Goal: Check status: Check status

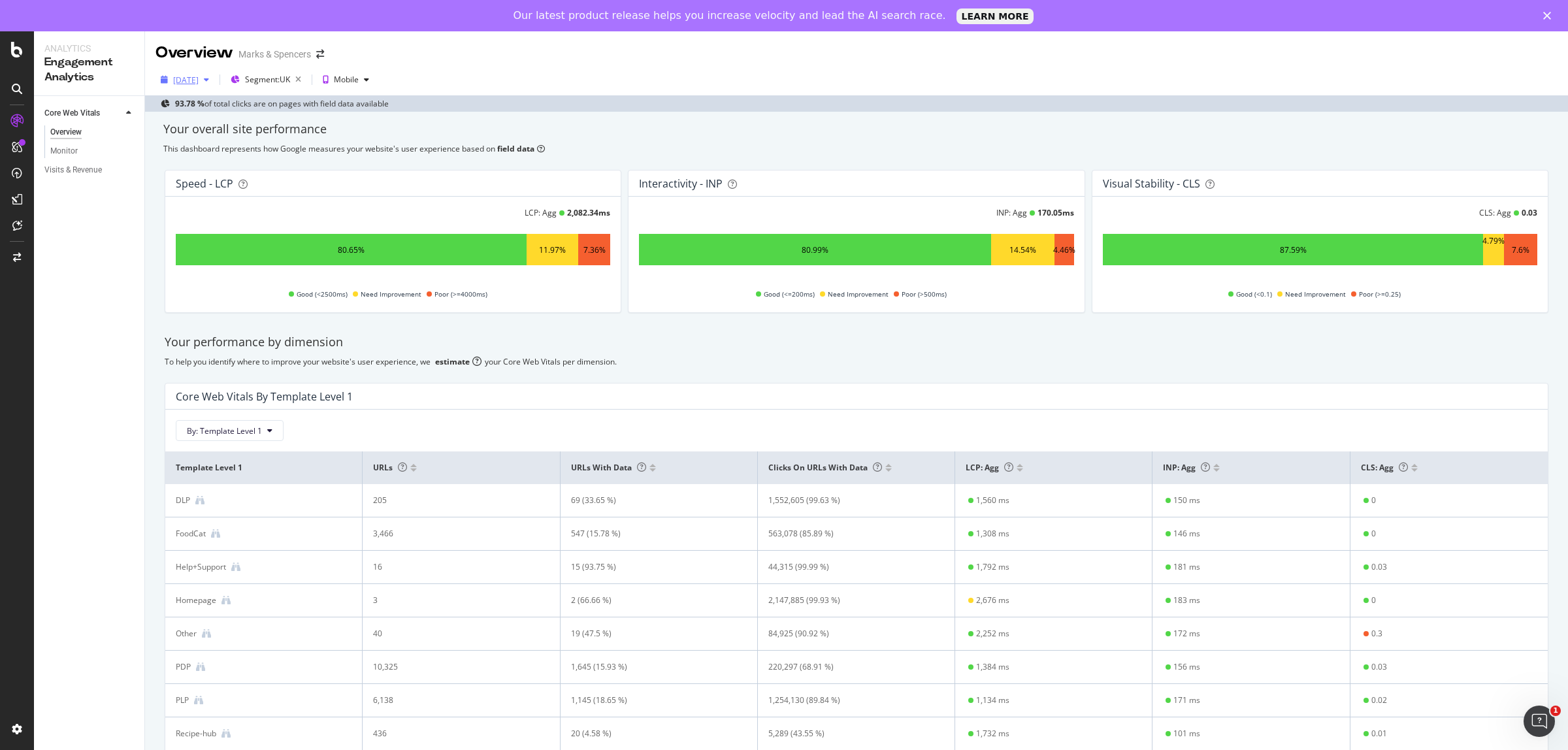
click at [196, 84] on div "[DATE]" at bounding box center [186, 79] width 25 height 11
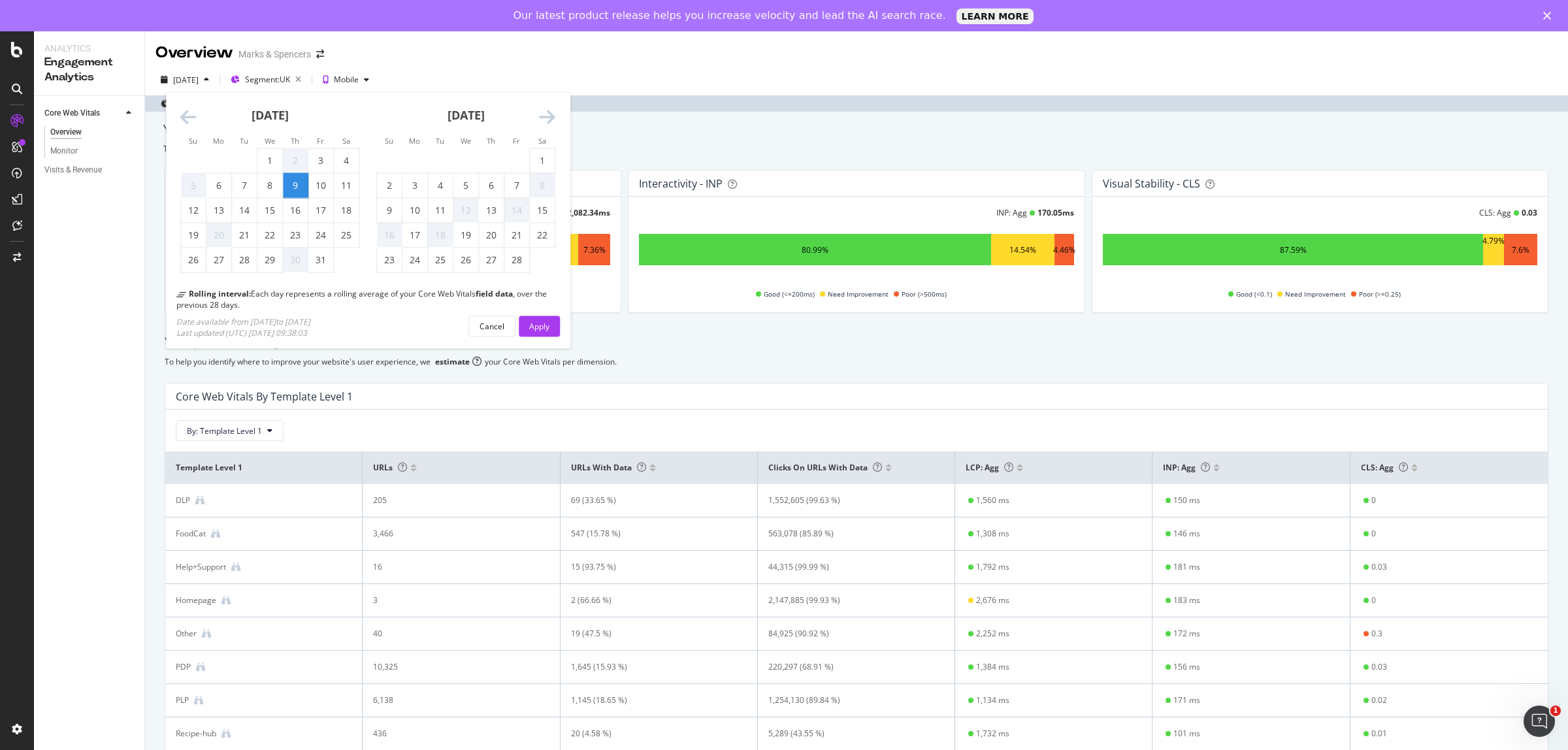
click at [540, 113] on icon "Move forward to switch to the next month." at bounding box center [547, 117] width 17 height 19
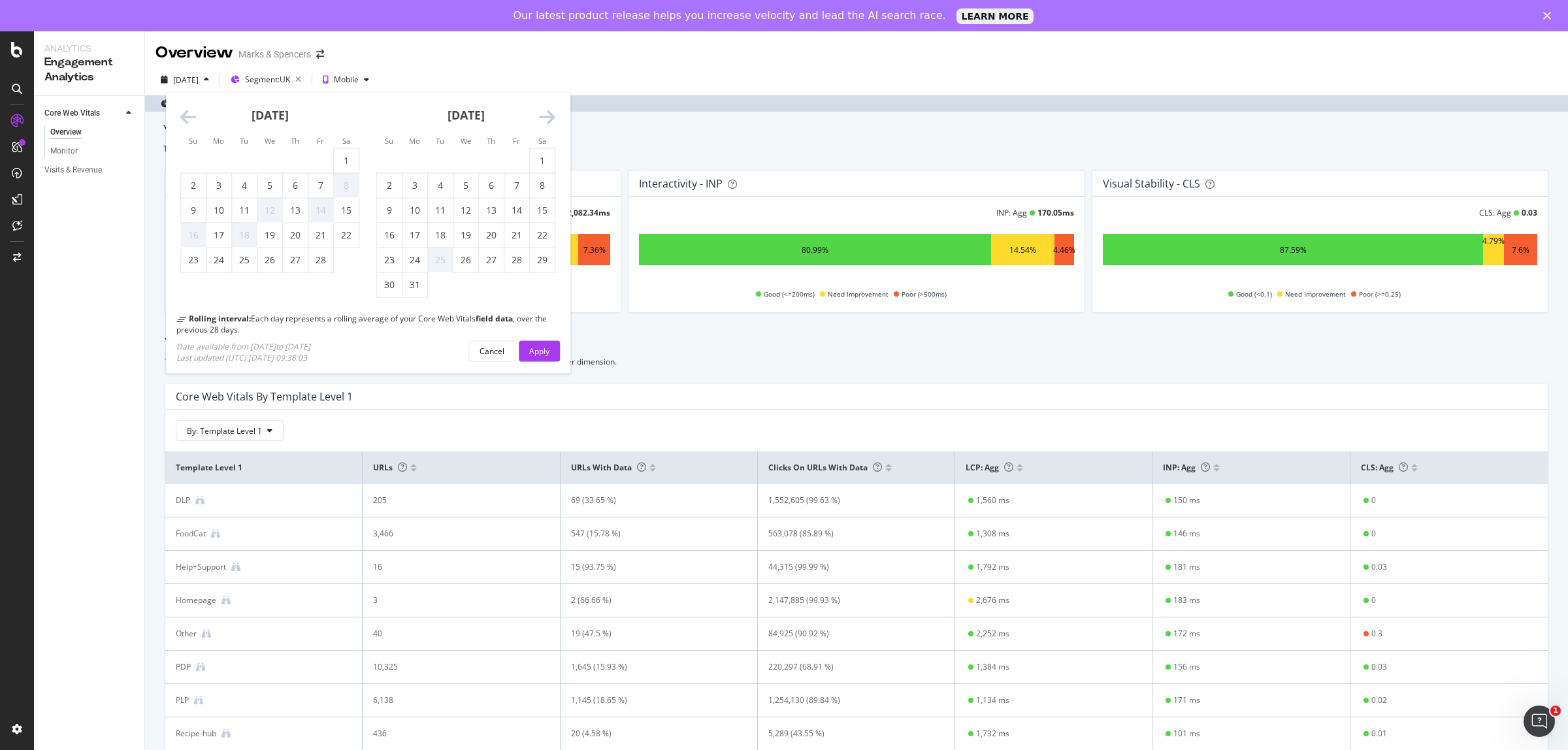
click at [540, 113] on icon "Move forward to switch to the next month." at bounding box center [547, 117] width 17 height 19
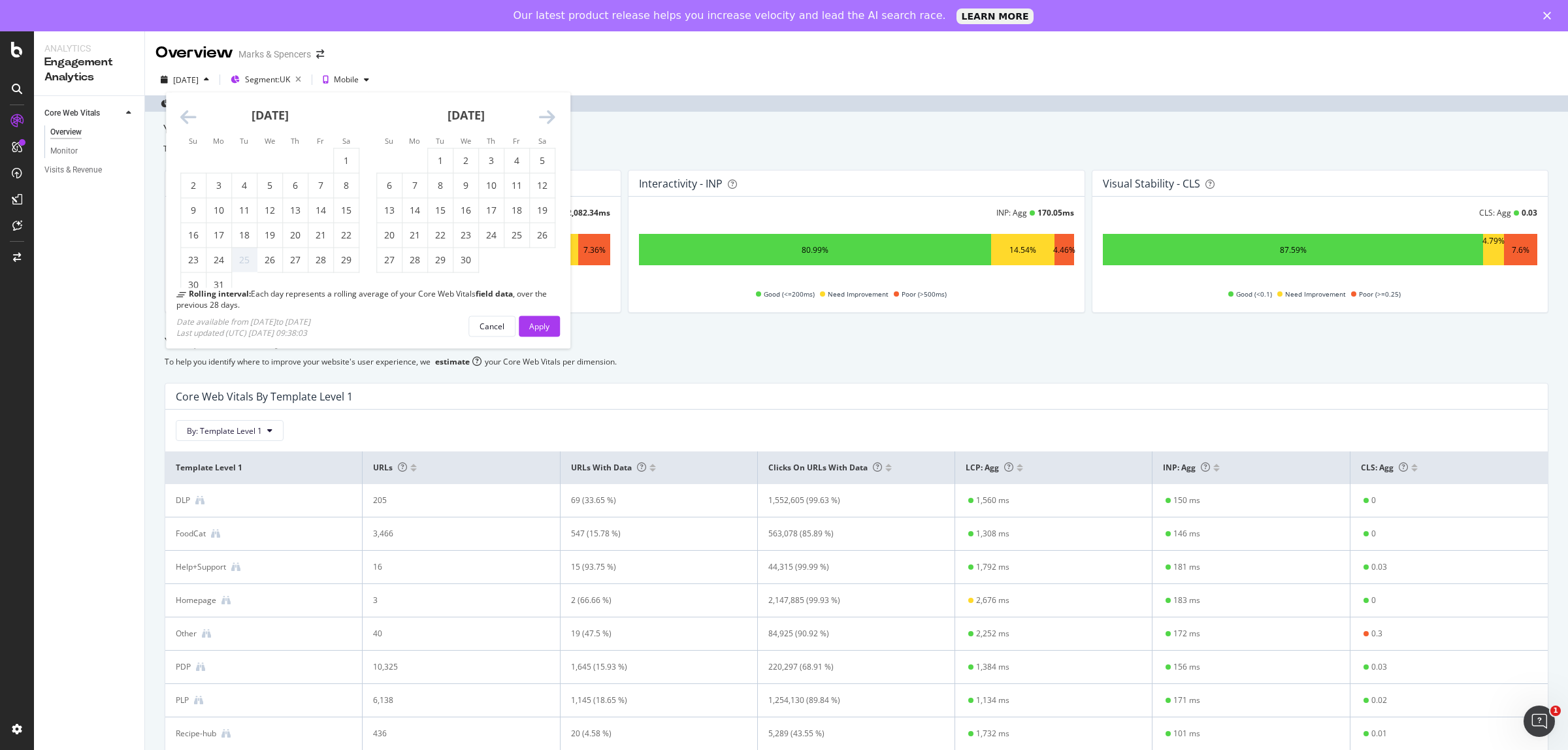
click at [540, 113] on icon "Move forward to switch to the next month." at bounding box center [547, 117] width 17 height 19
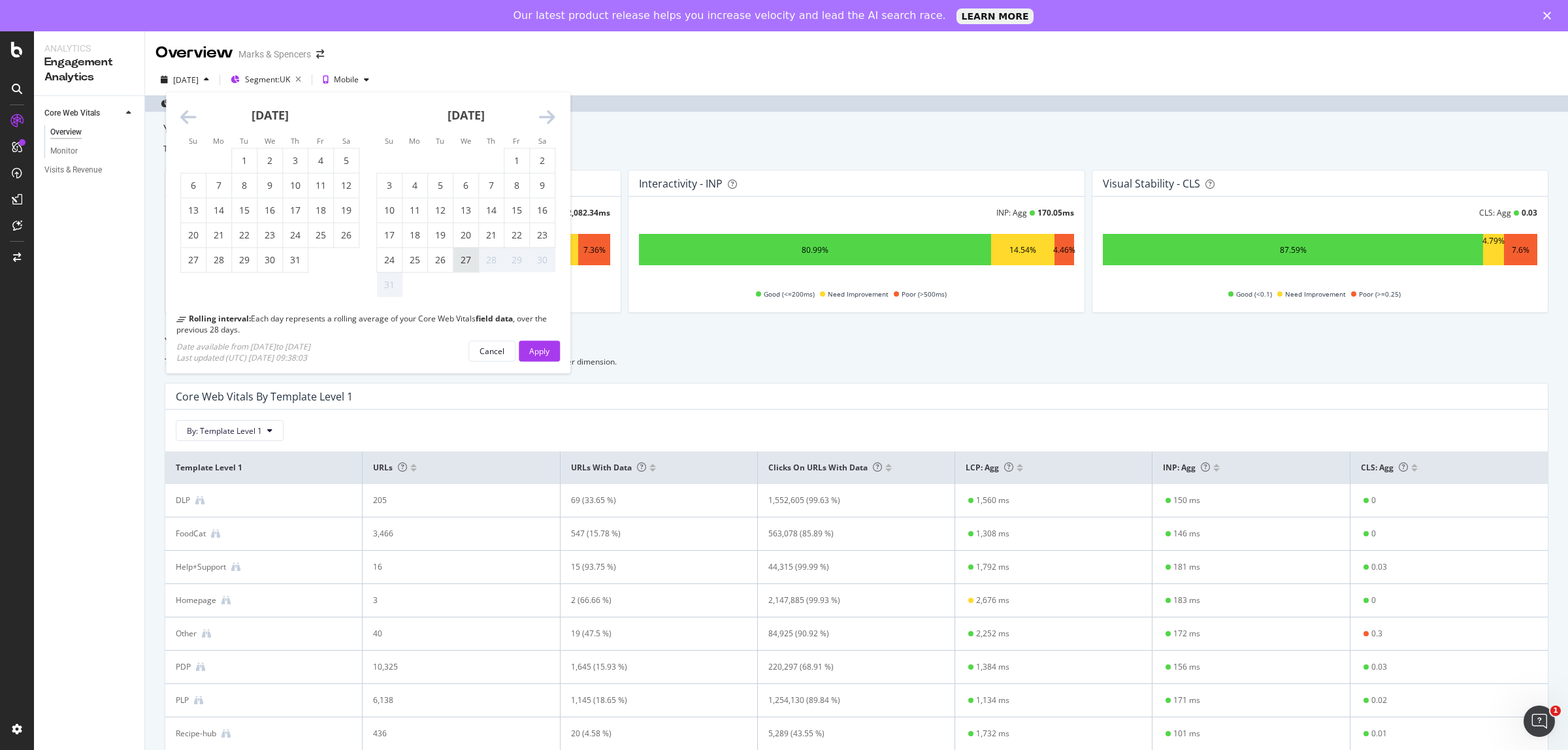
click at [462, 265] on div "27" at bounding box center [466, 259] width 24 height 13
click at [550, 351] on button "Apply" at bounding box center [539, 350] width 41 height 21
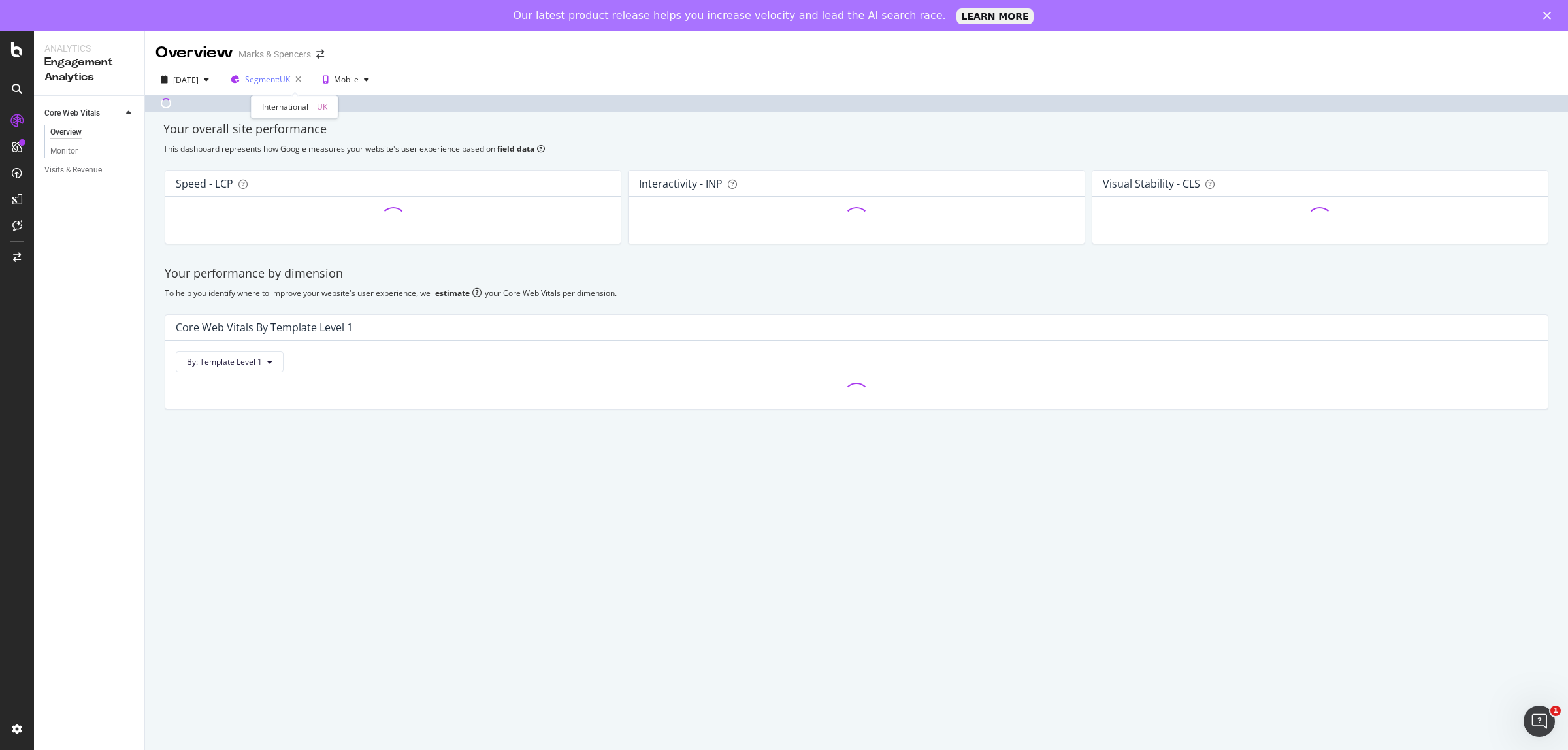
click at [291, 75] on span "Segment: [GEOGRAPHIC_DATA]" at bounding box center [268, 78] width 45 height 11
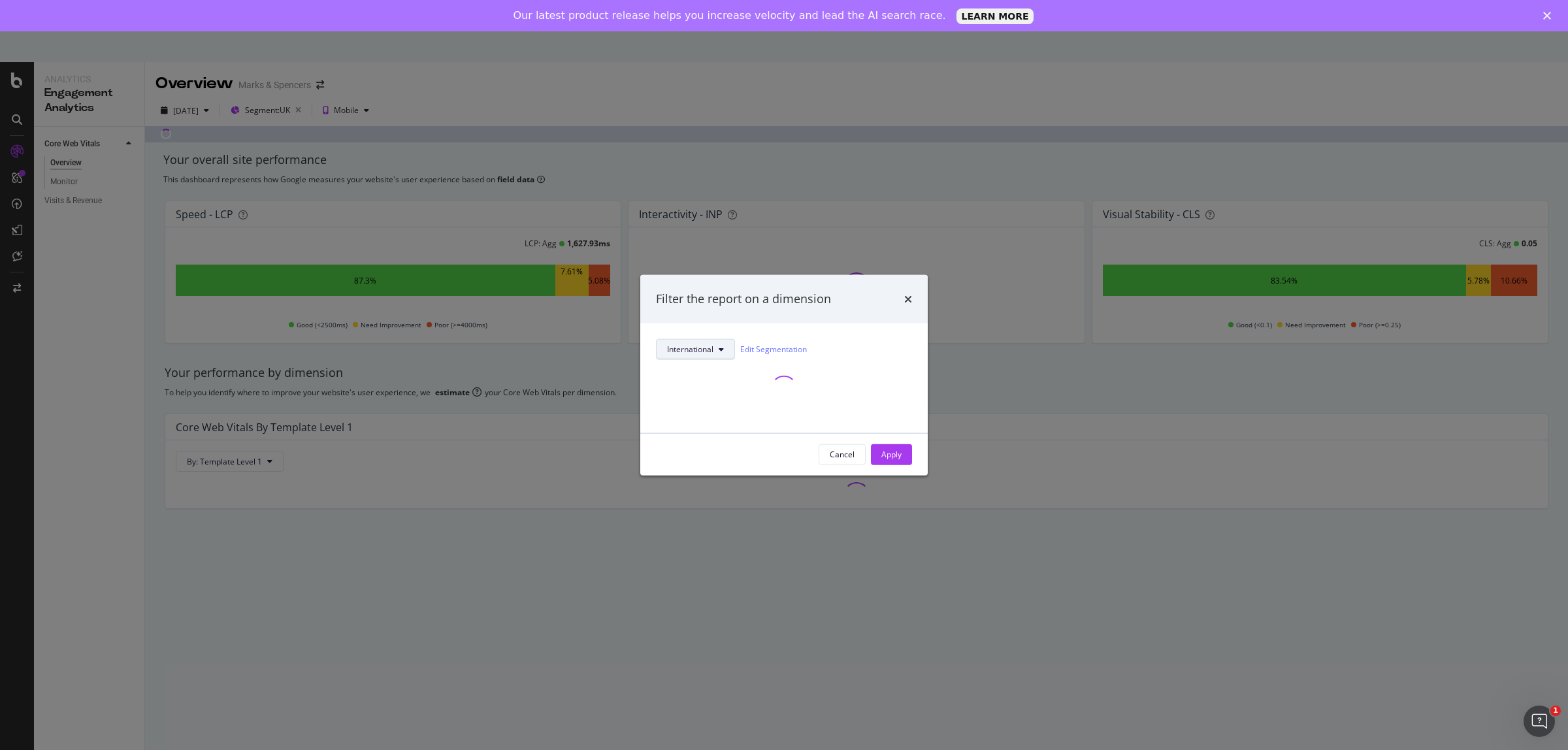
click at [722, 343] on button "International" at bounding box center [695, 348] width 79 height 21
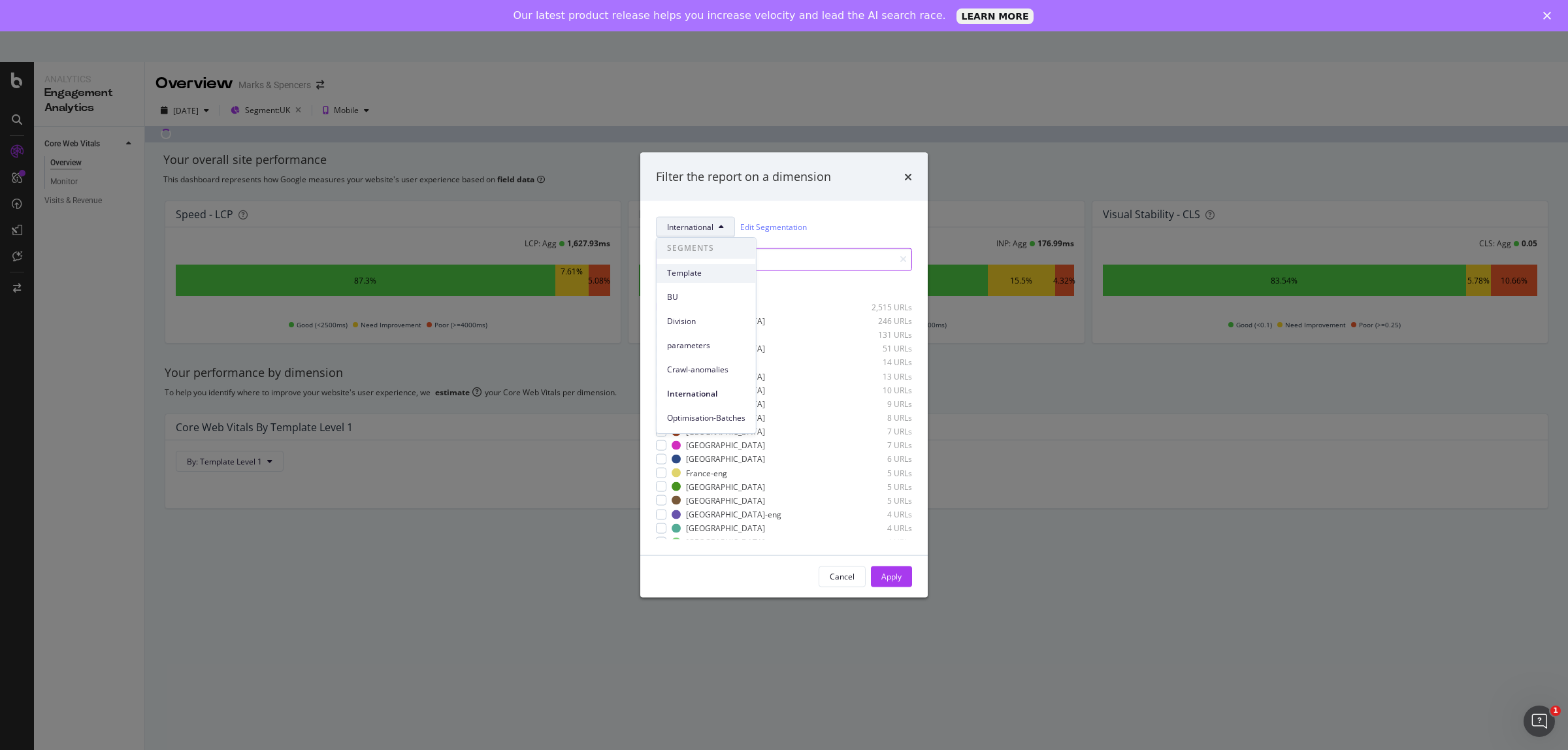
click at [695, 276] on span "Template" at bounding box center [706, 273] width 78 height 12
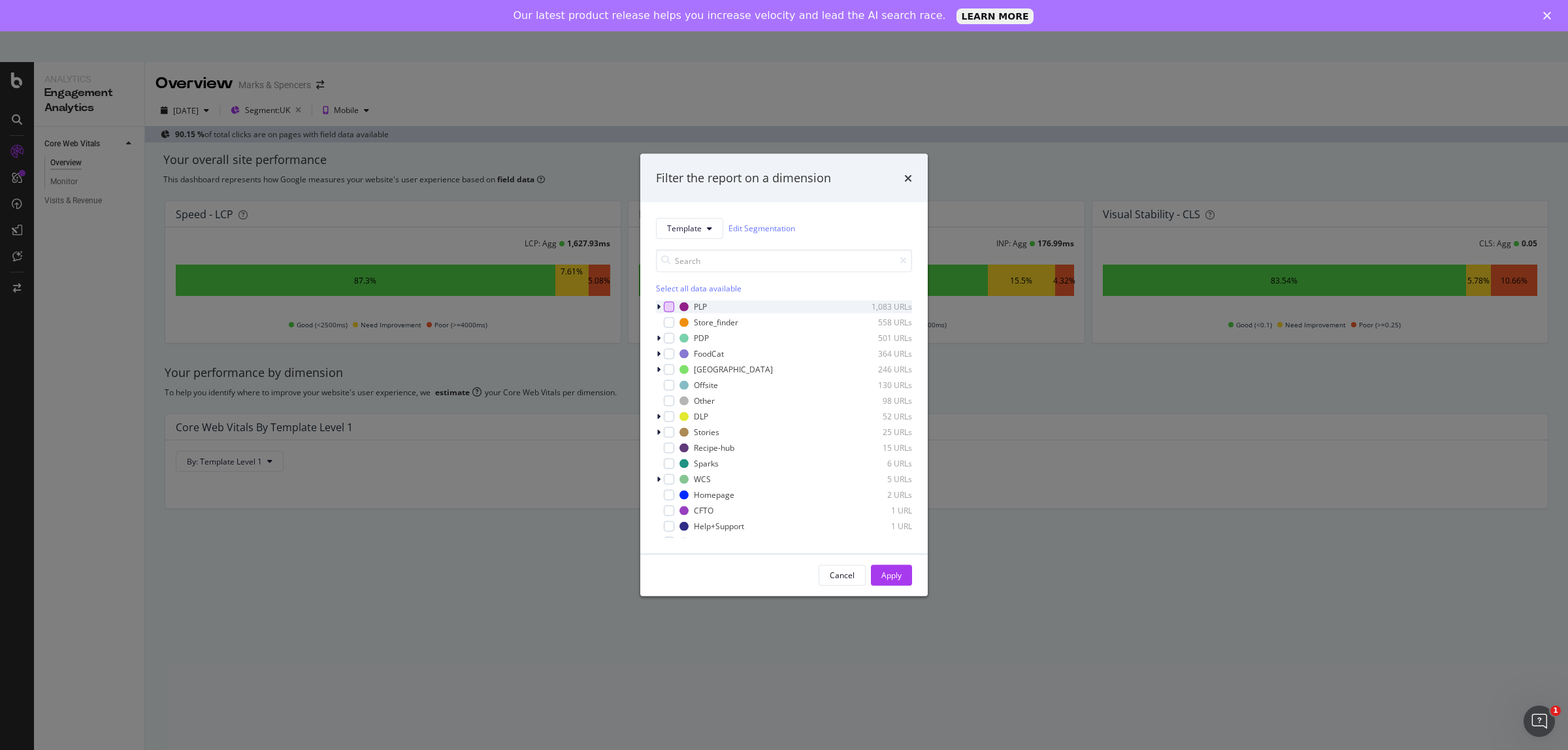
click at [670, 311] on div "modal" at bounding box center [669, 306] width 11 height 11
click at [886, 577] on div "Apply" at bounding box center [891, 575] width 21 height 11
